Goal: Information Seeking & Learning: Understand process/instructions

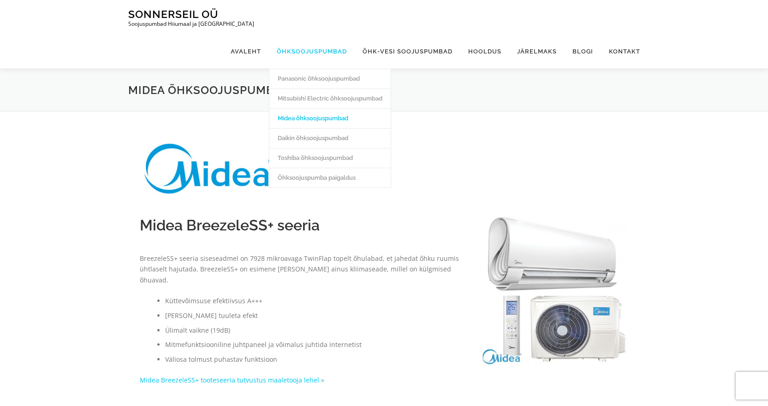
click at [302, 34] on link "Õhksoojuspumbad" at bounding box center [312, 51] width 86 height 35
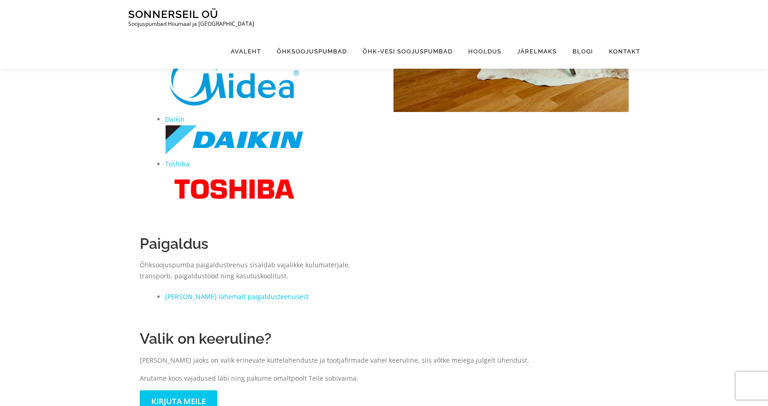
scroll to position [277, 0]
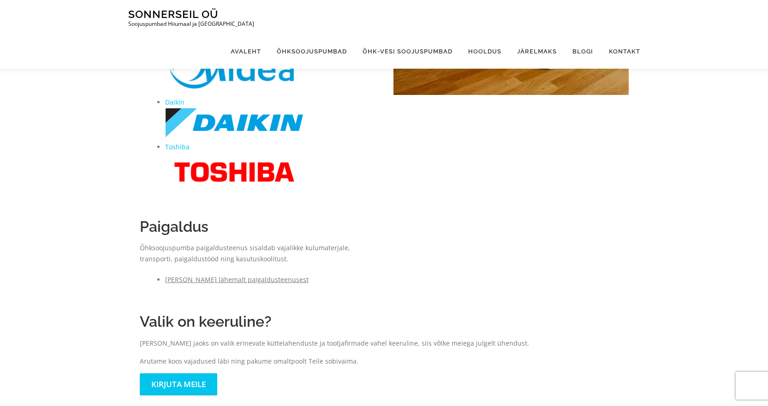
click at [258, 279] on link "Loe lähemalt paigaldusteenusest" at bounding box center [236, 279] width 143 height 9
